Goal: Information Seeking & Learning: Compare options

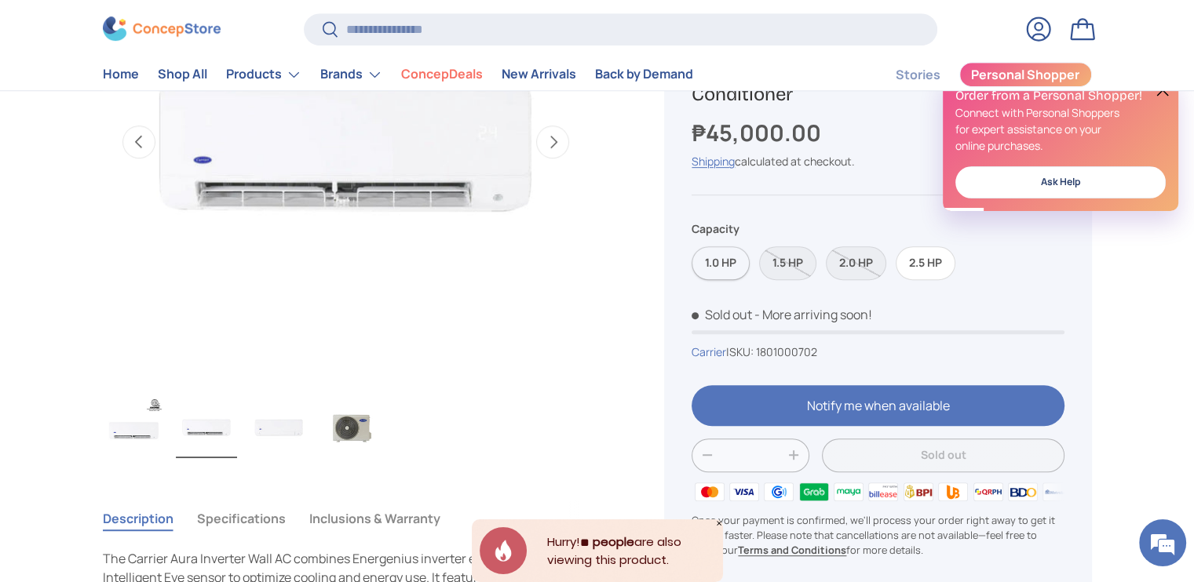
scroll to position [706, 0]
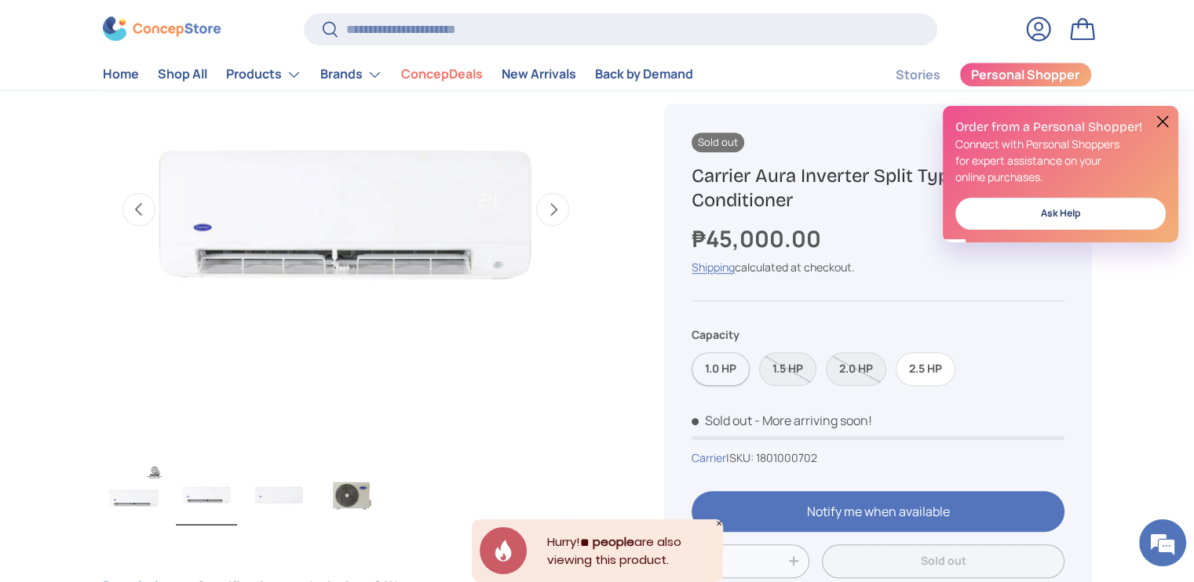
click at [713, 365] on label "1.0 HP" at bounding box center [720, 369] width 58 height 34
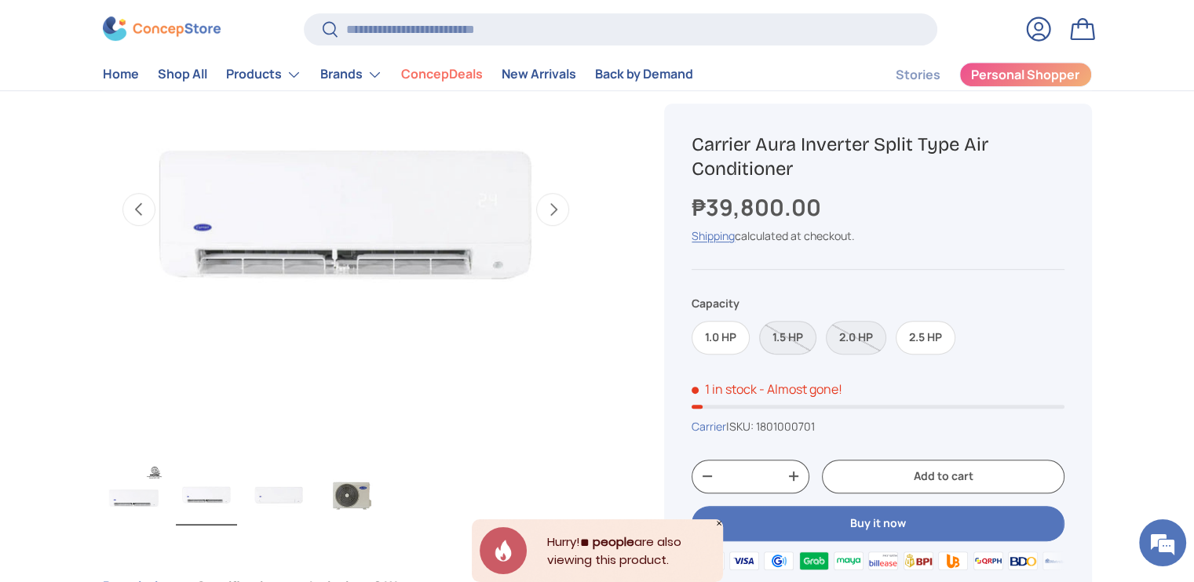
click at [784, 341] on label "1.5 HP" at bounding box center [787, 338] width 57 height 34
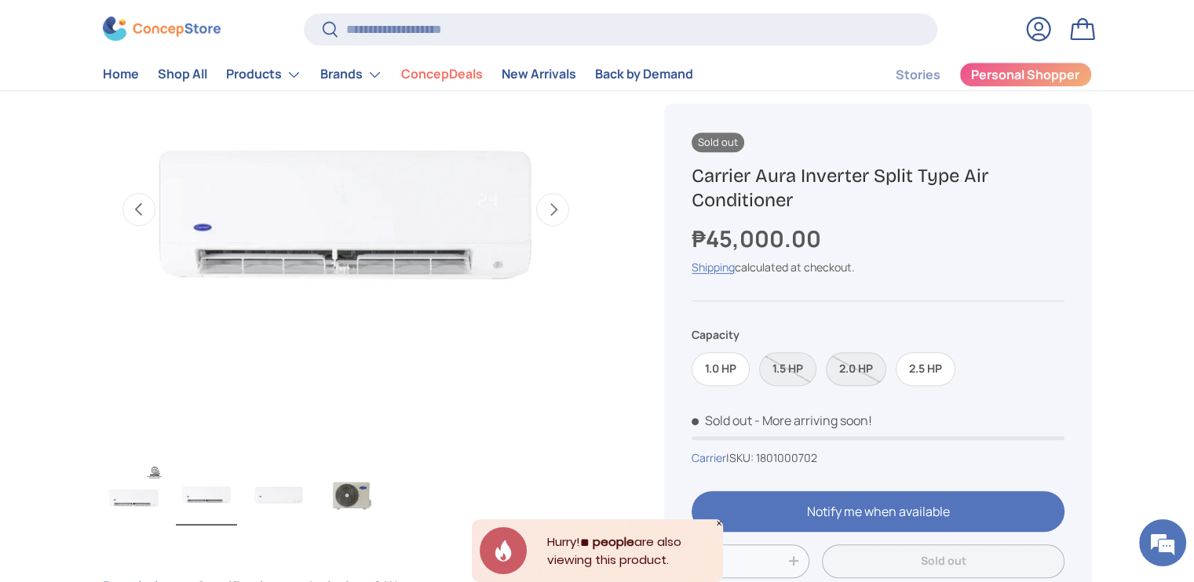
click at [863, 370] on label "2.0 HP" at bounding box center [856, 369] width 60 height 34
click at [938, 371] on label "2.5 HP" at bounding box center [926, 369] width 60 height 34
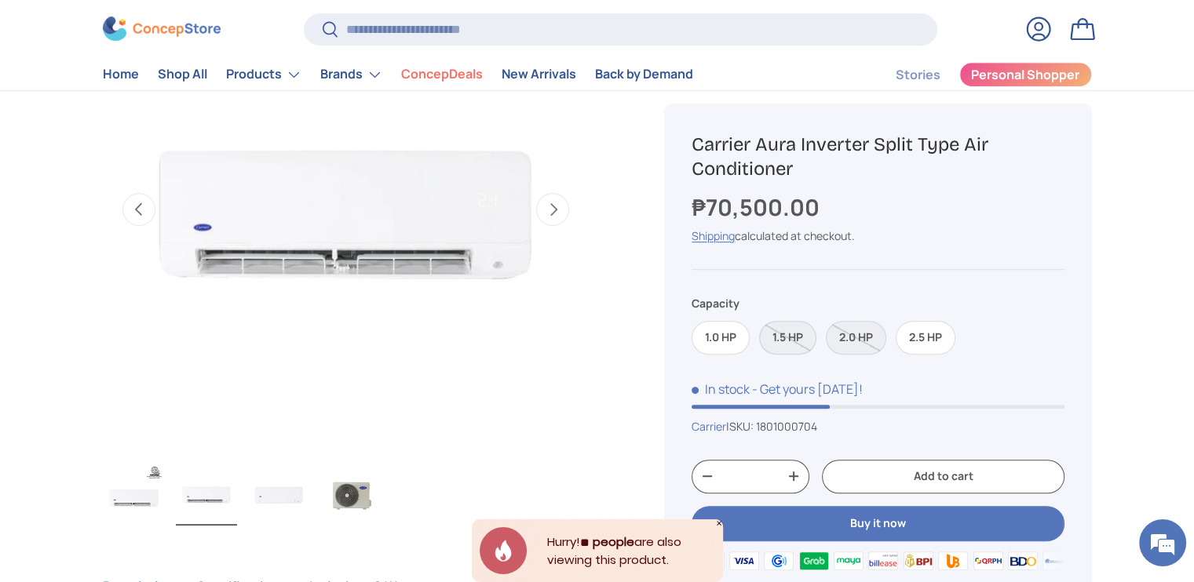
click at [779, 334] on label "1.5 HP" at bounding box center [787, 338] width 57 height 34
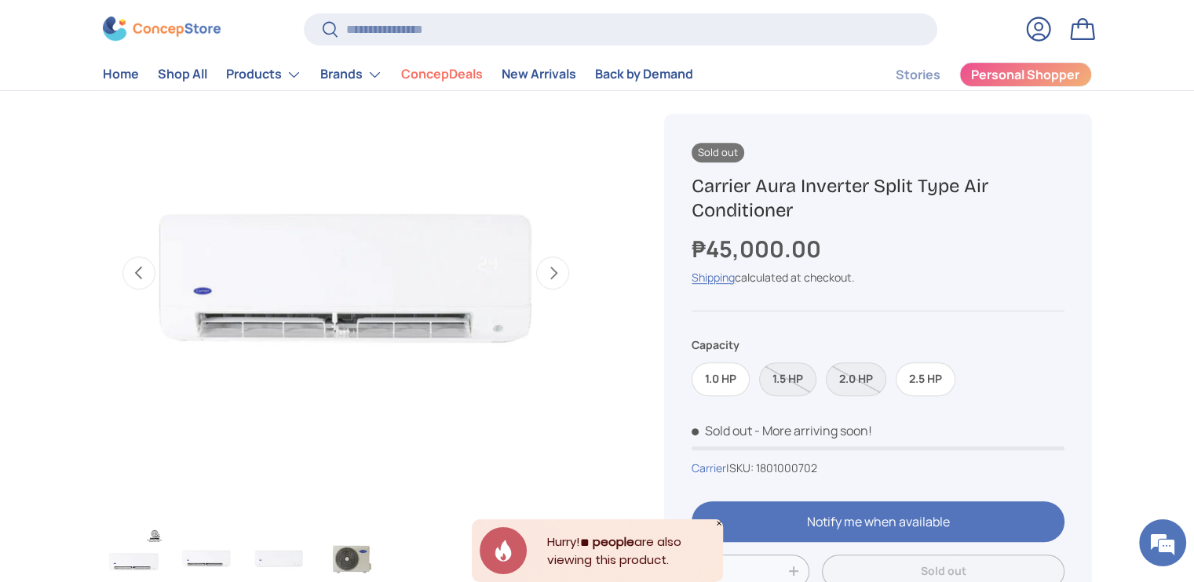
scroll to position [628, 0]
